Goal: Task Accomplishment & Management: Use online tool/utility

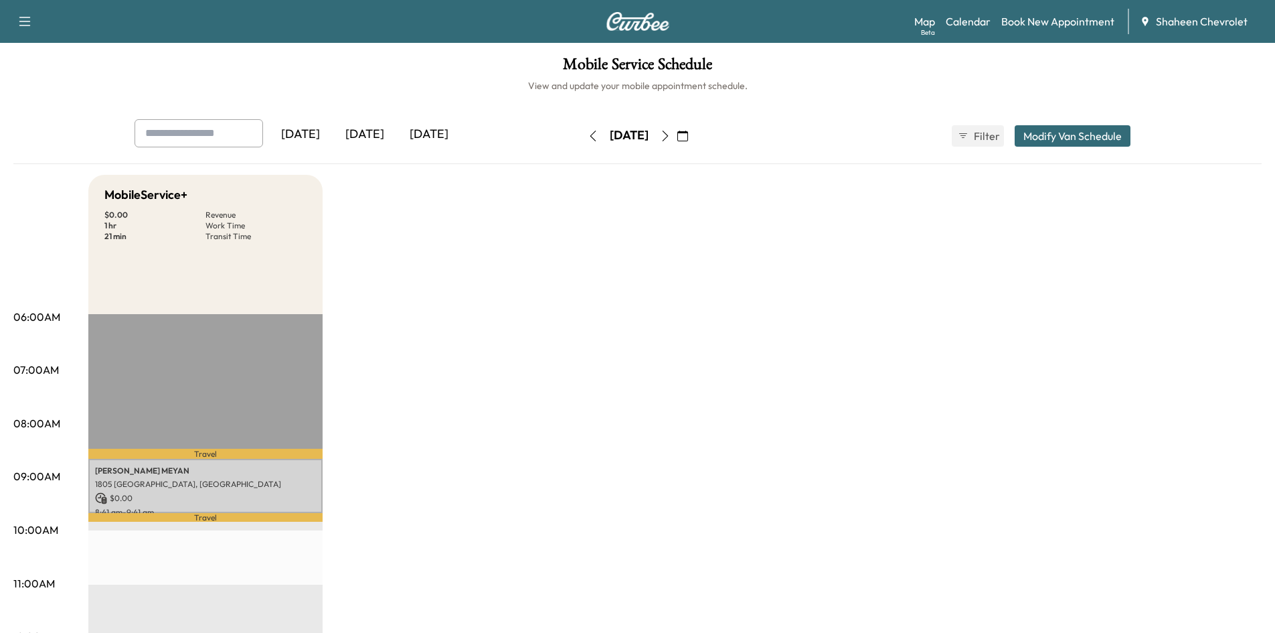
click at [588, 140] on icon "button" at bounding box center [593, 136] width 11 height 11
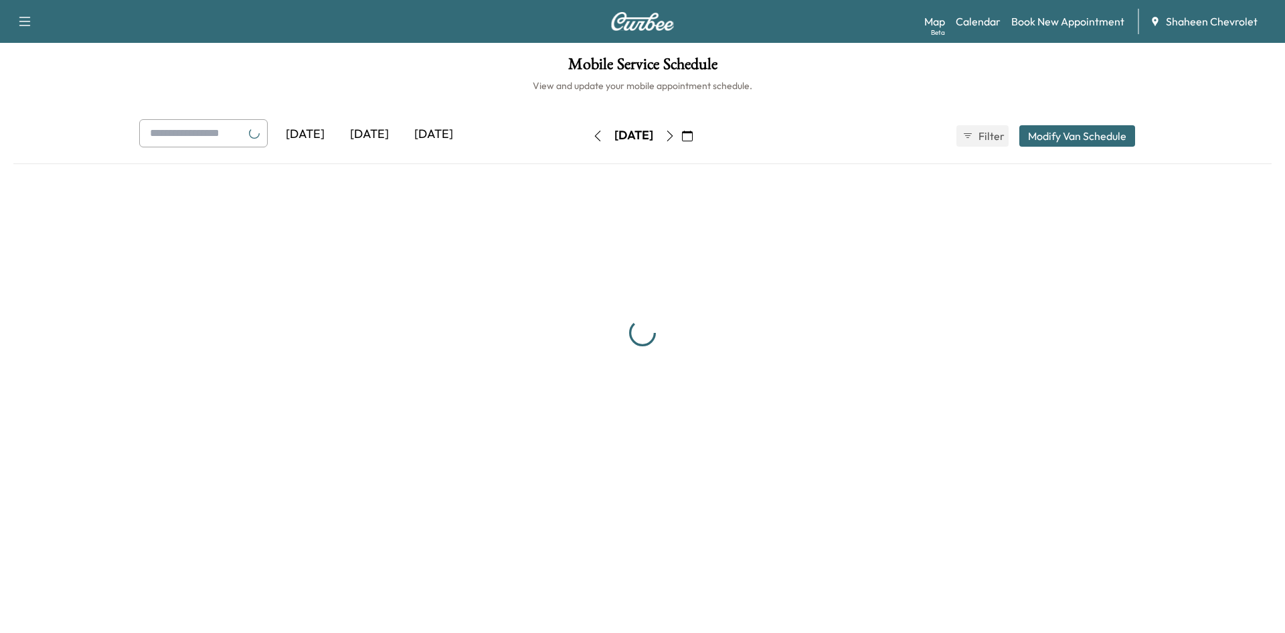
click at [592, 140] on icon "button" at bounding box center [597, 136] width 11 height 11
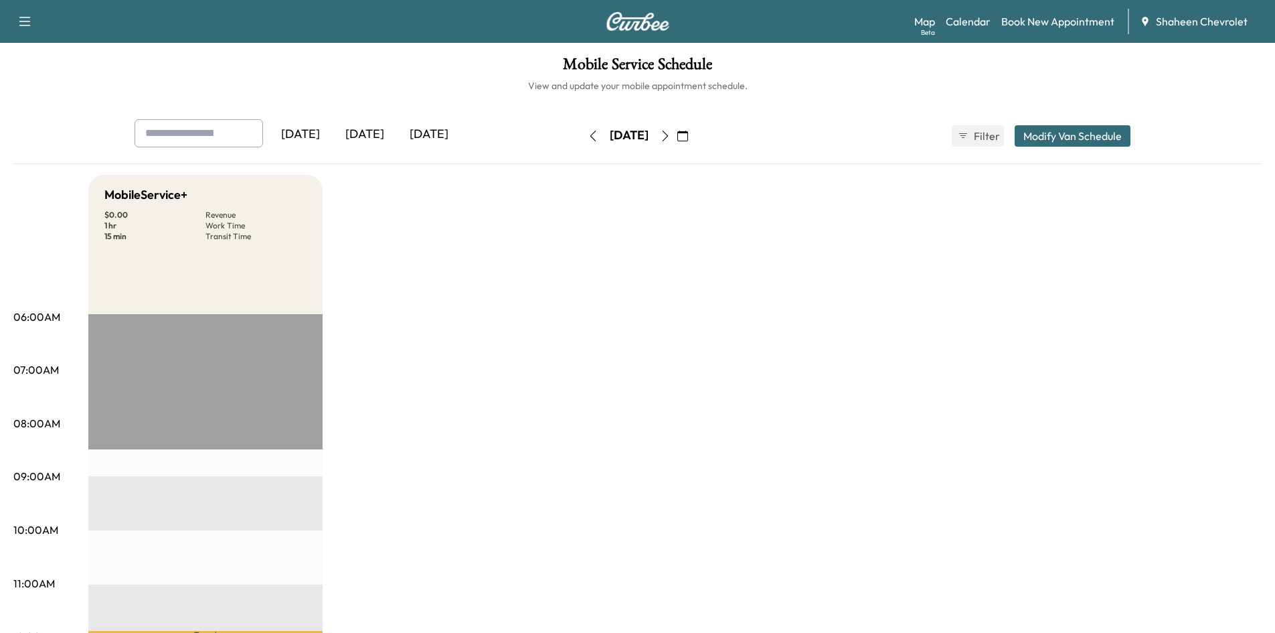
click at [588, 139] on icon "button" at bounding box center [593, 136] width 11 height 11
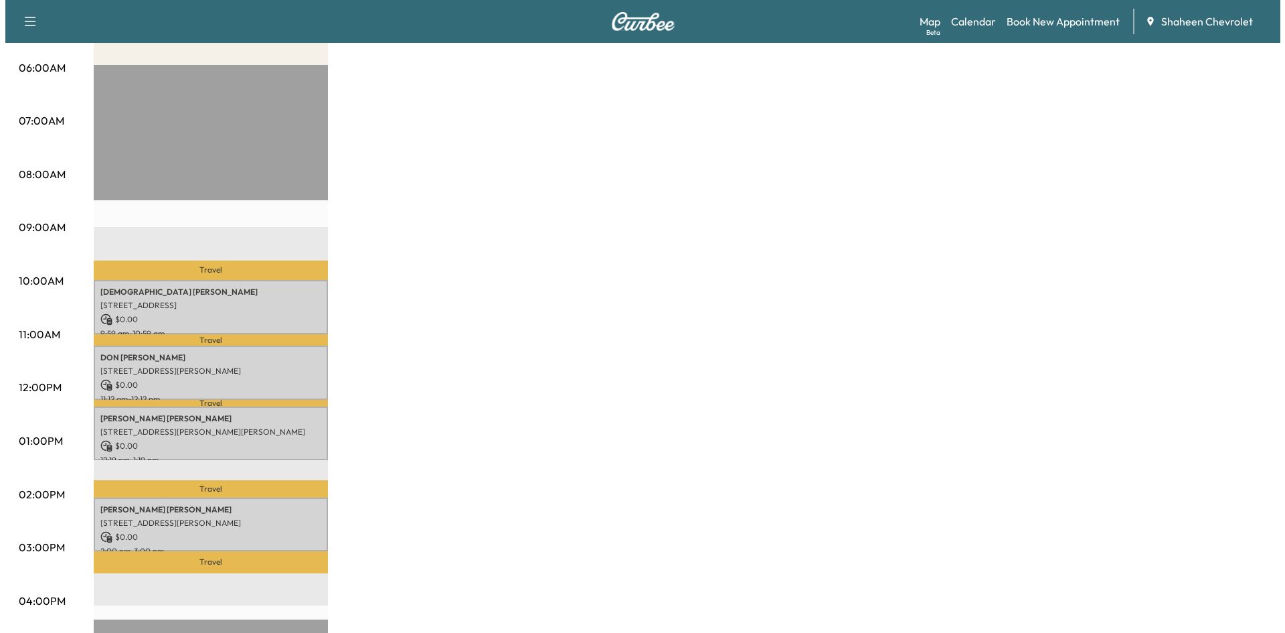
scroll to position [268, 0]
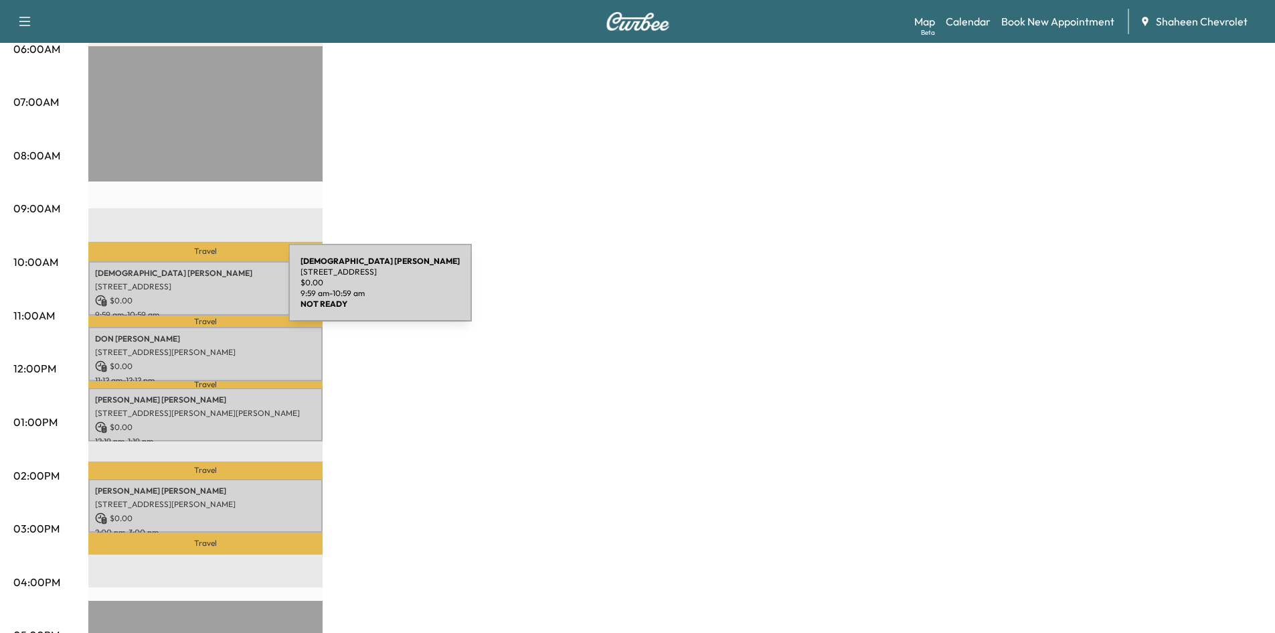
click at [188, 291] on div "[PERSON_NAME] [STREET_ADDRESS] $ 0.00 9:59 am - 10:59 am" at bounding box center [205, 288] width 234 height 54
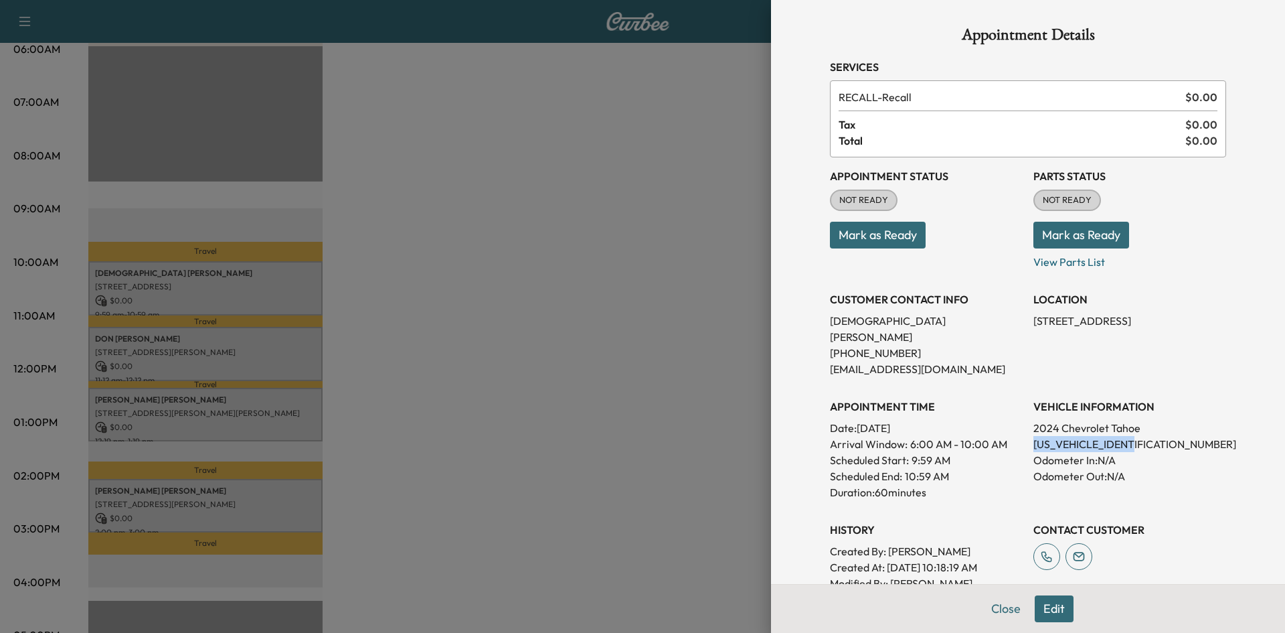
drag, startPoint x: 1131, startPoint y: 431, endPoint x: 1024, endPoint y: 424, distance: 107.4
click at [1034, 436] on p "[US_VEHICLE_IDENTIFICATION_NUMBER]" at bounding box center [1130, 444] width 193 height 16
copy p "[US_VEHICLE_IDENTIFICATION_NUMBER]"
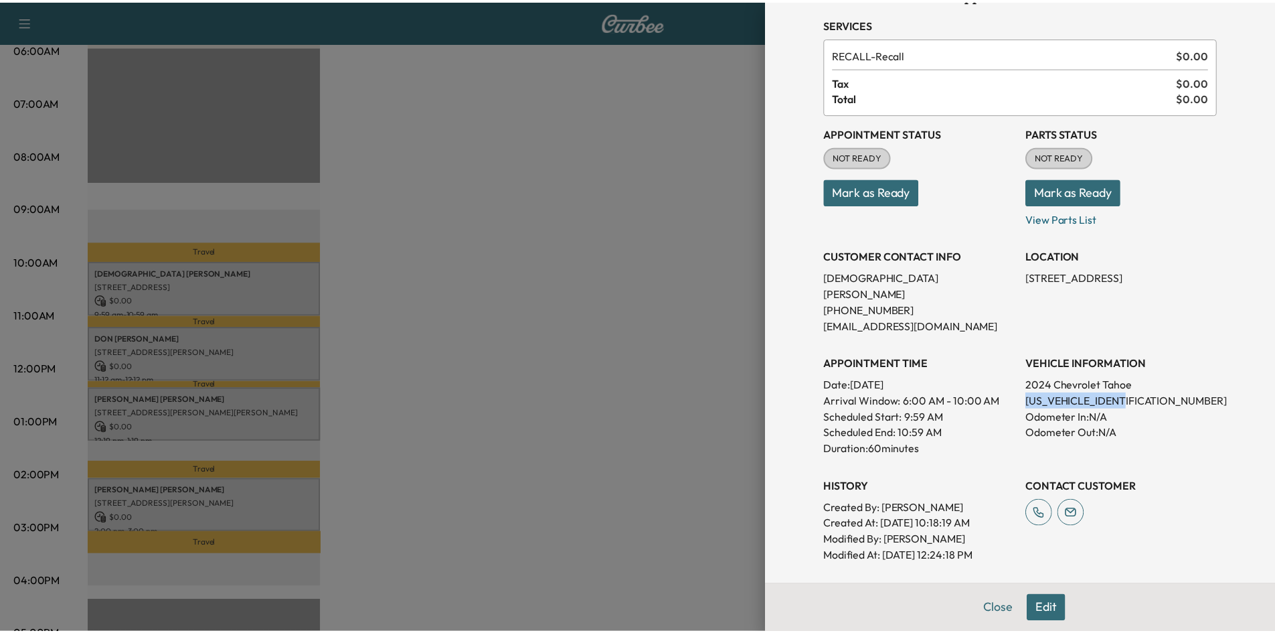
scroll to position [67, 0]
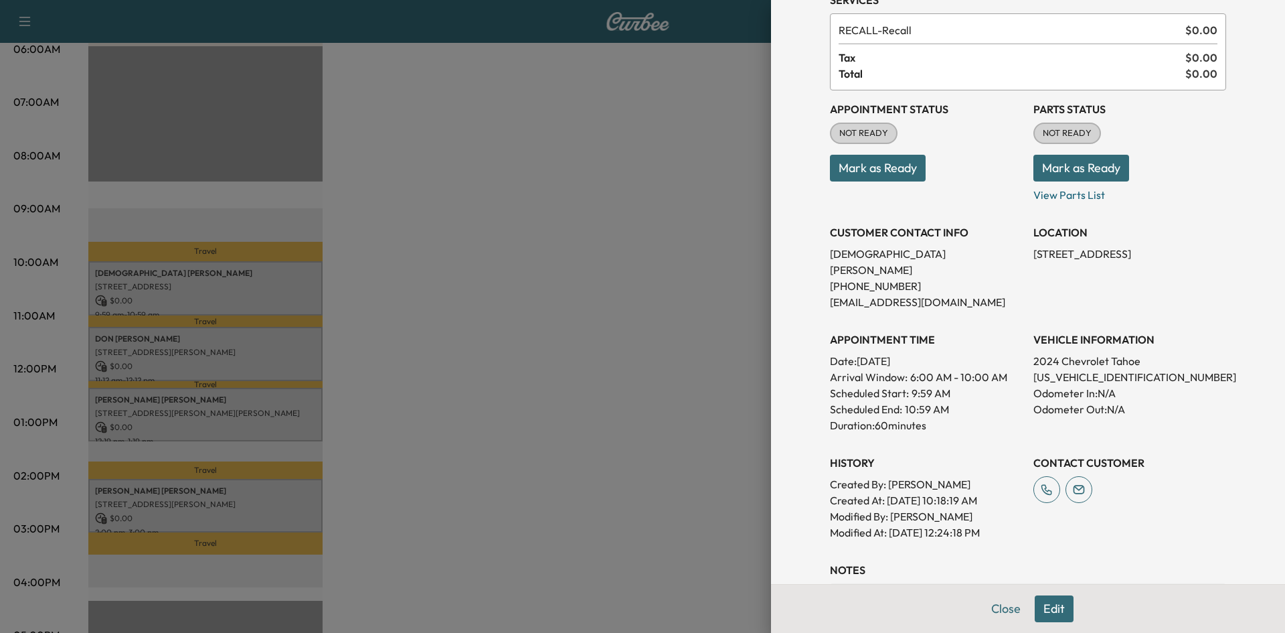
click at [620, 322] on div at bounding box center [642, 316] width 1285 height 633
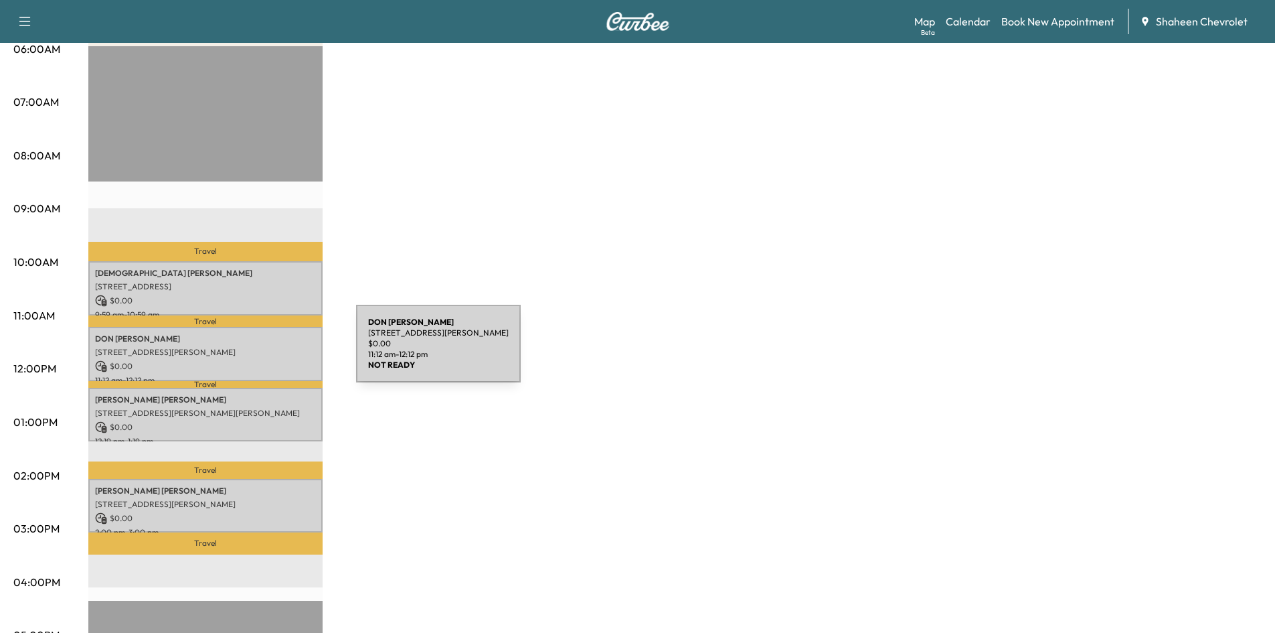
click at [256, 351] on p "[STREET_ADDRESS][PERSON_NAME]" at bounding box center [205, 352] width 221 height 11
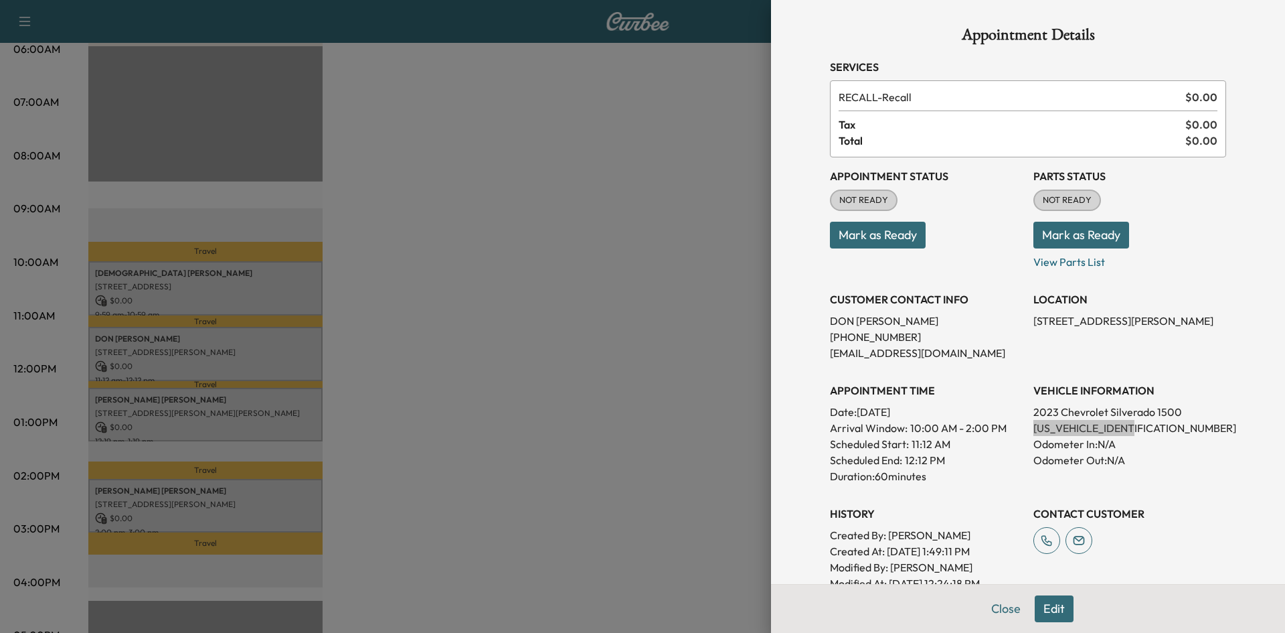
drag, startPoint x: 1127, startPoint y: 427, endPoint x: 1024, endPoint y: 429, distance: 103.8
click at [1034, 429] on p "[US_VEHICLE_IDENTIFICATION_NUMBER]" at bounding box center [1130, 428] width 193 height 16
copy p "[US_VEHICLE_IDENTIFICATION_NUMBER]"
click at [568, 368] on div at bounding box center [642, 316] width 1285 height 633
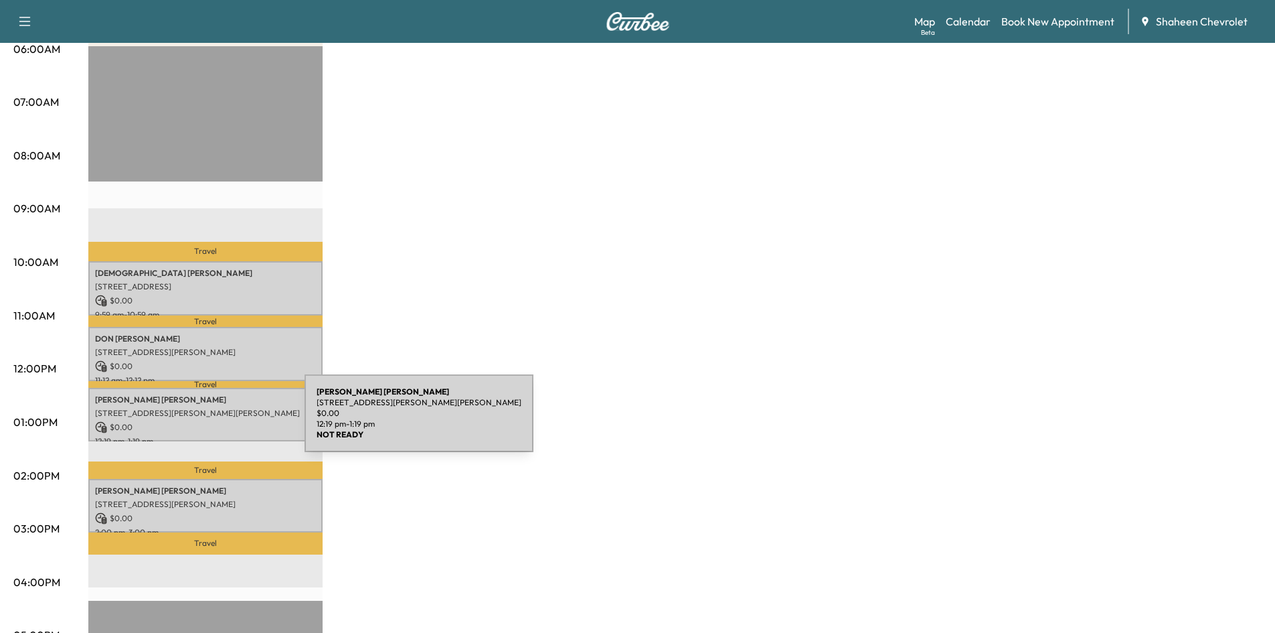
click at [204, 421] on p "$ 0.00" at bounding box center [205, 427] width 221 height 12
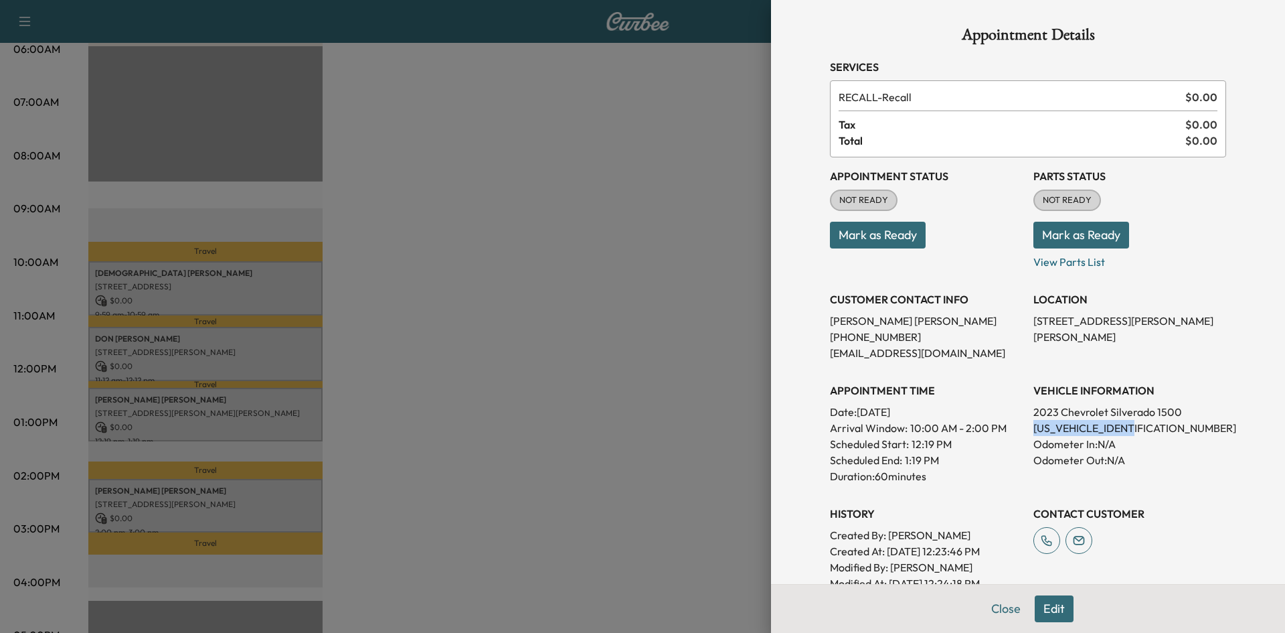
drag, startPoint x: 1134, startPoint y: 428, endPoint x: 1024, endPoint y: 424, distance: 109.9
click at [1034, 424] on p "[US_VEHICLE_IDENTIFICATION_NUMBER]" at bounding box center [1130, 428] width 193 height 16
copy p "[US_VEHICLE_IDENTIFICATION_NUMBER]"
click at [375, 384] on div at bounding box center [642, 316] width 1285 height 633
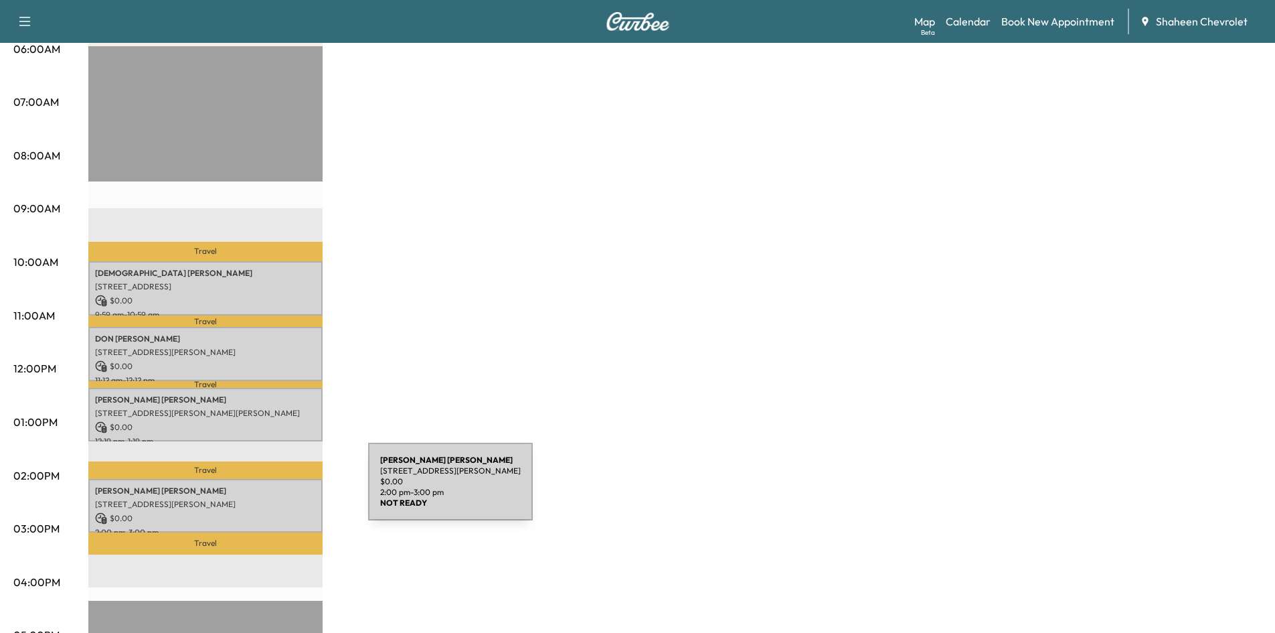
click at [268, 499] on p "[STREET_ADDRESS][PERSON_NAME]" at bounding box center [205, 504] width 221 height 11
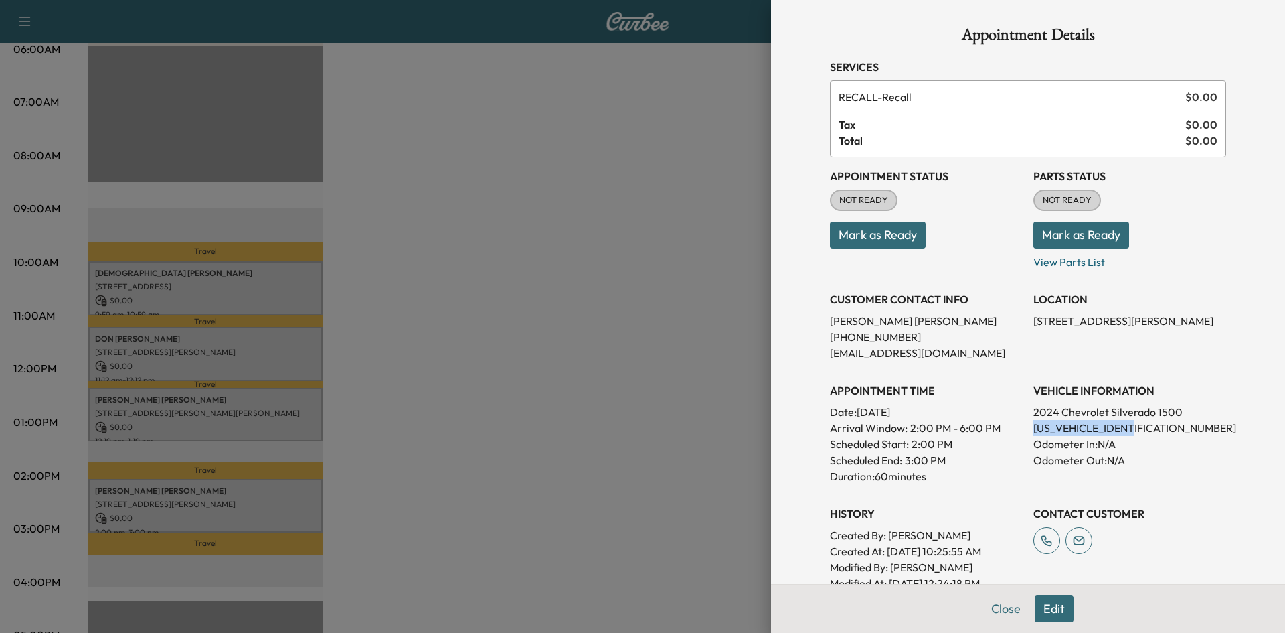
drag, startPoint x: 1131, startPoint y: 426, endPoint x: 1021, endPoint y: 428, distance: 110.5
click at [1021, 428] on div "Appointment Status NOT READY Mark as Ready Parts Status NOT READY Mark as Ready…" at bounding box center [1028, 374] width 396 height 434
copy p "[US_VEHICLE_IDENTIFICATION_NUMBER]"
click at [569, 501] on div at bounding box center [642, 316] width 1285 height 633
